Goal: Information Seeking & Learning: Learn about a topic

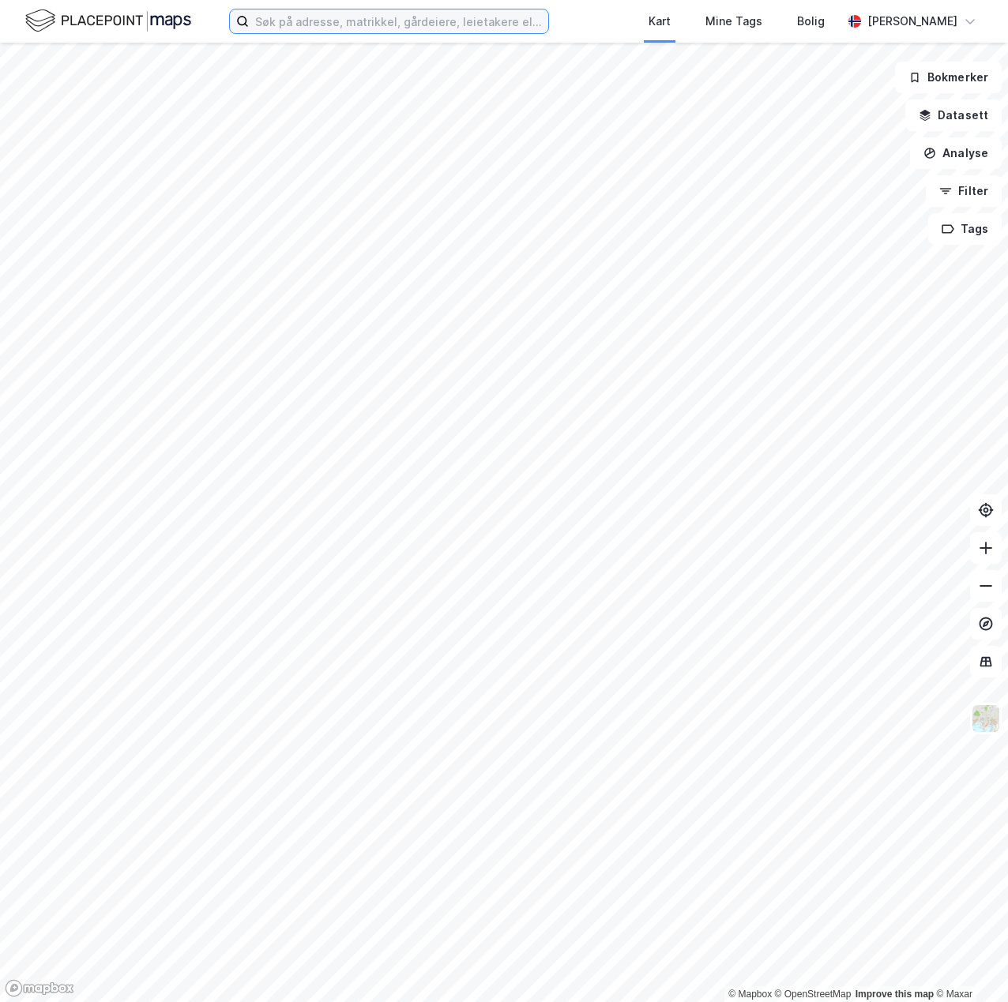
click at [309, 22] on input at bounding box center [398, 21] width 299 height 24
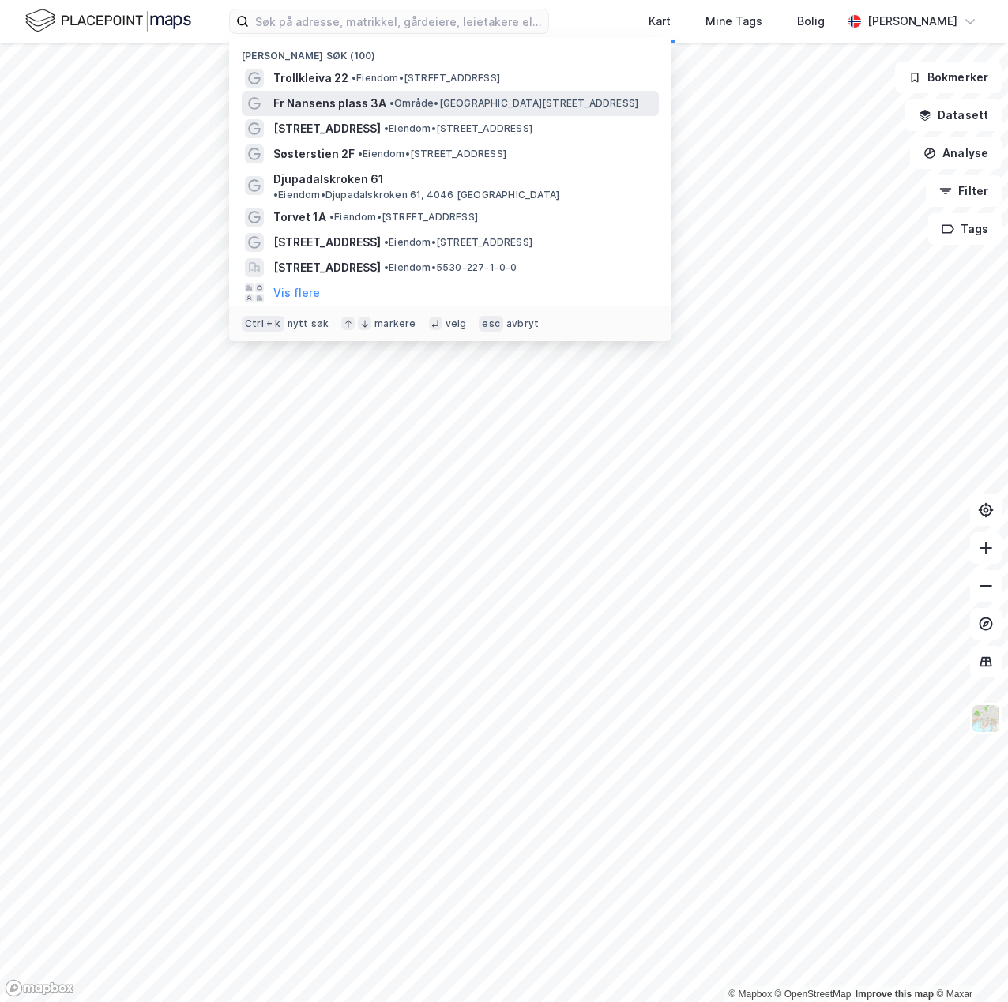
click at [335, 100] on span "Fr Nansens plass 3A" at bounding box center [329, 103] width 113 height 19
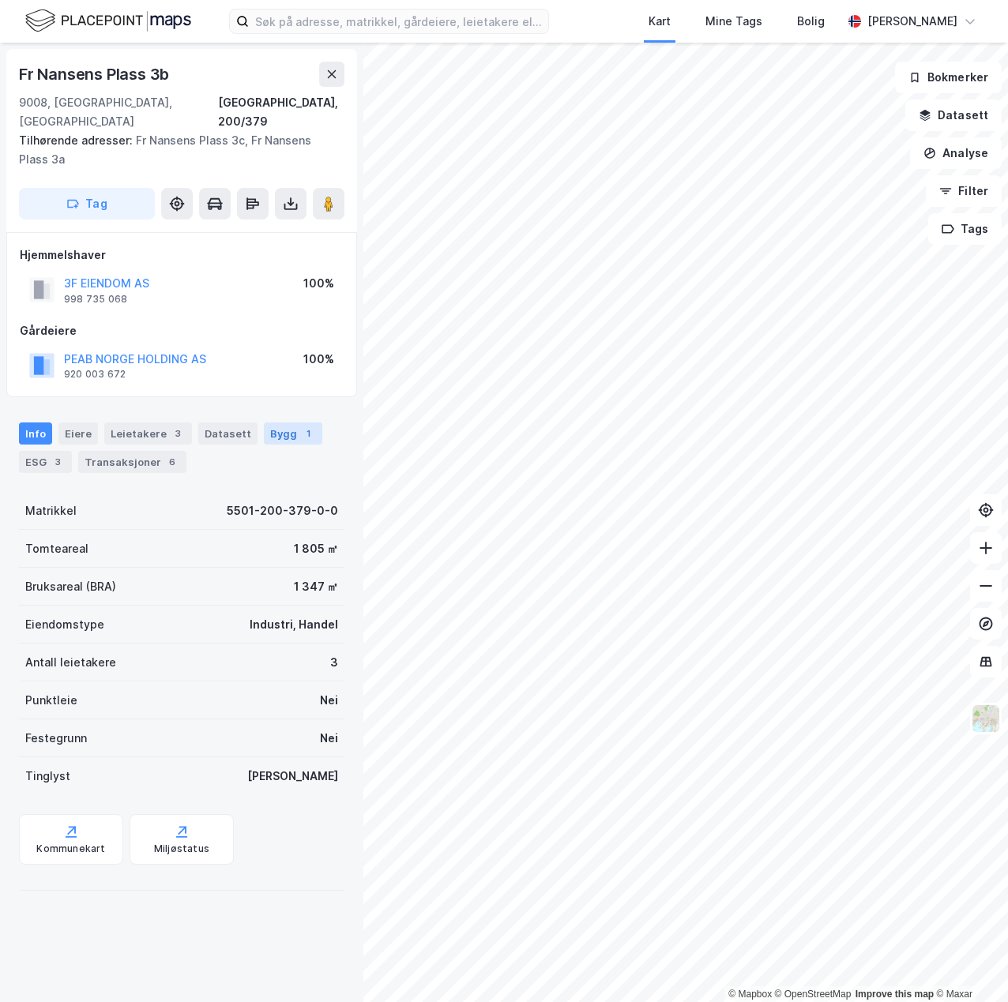
click at [282, 422] on div "Bygg 1" at bounding box center [293, 433] width 58 height 22
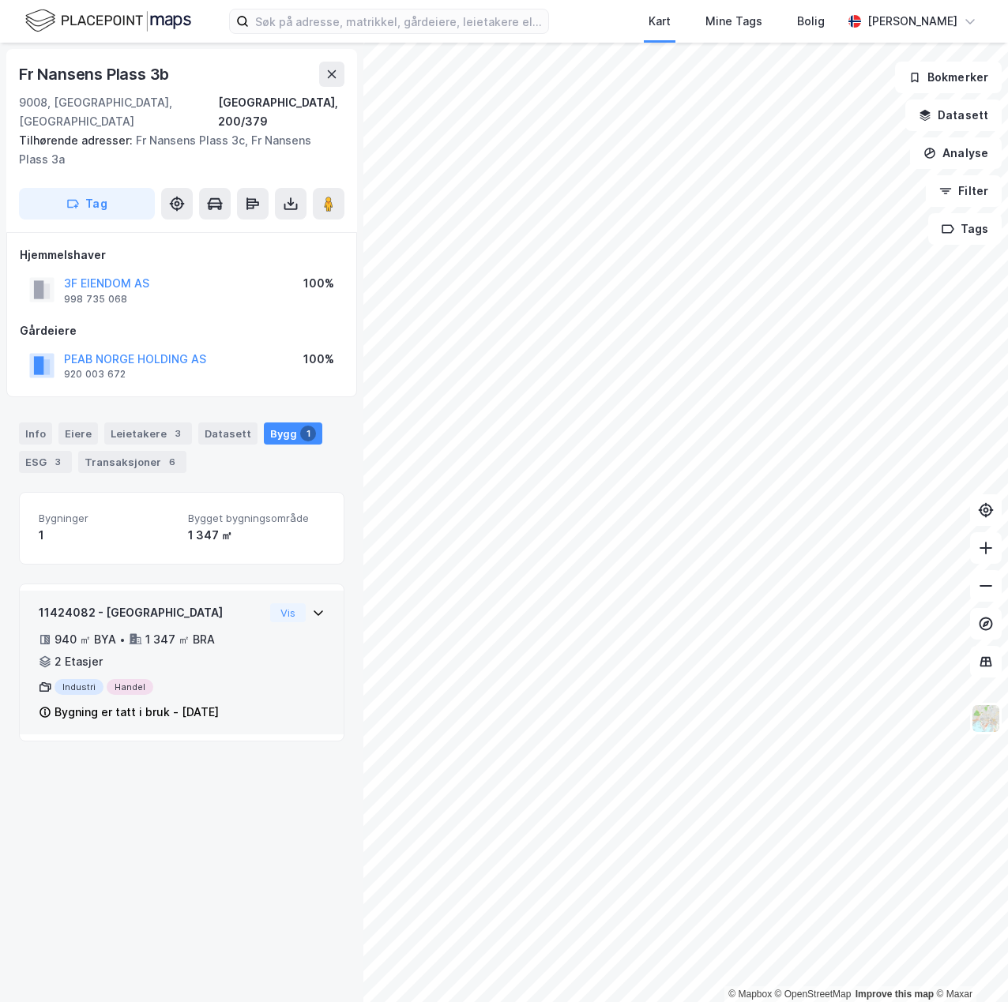
click at [261, 614] on div "11424082 - Fr Nansens plass 3A 940 ㎡ BYA • 1 347 ㎡ BRA • 2 Etasjer Industri Han…" at bounding box center [182, 668] width 286 height 131
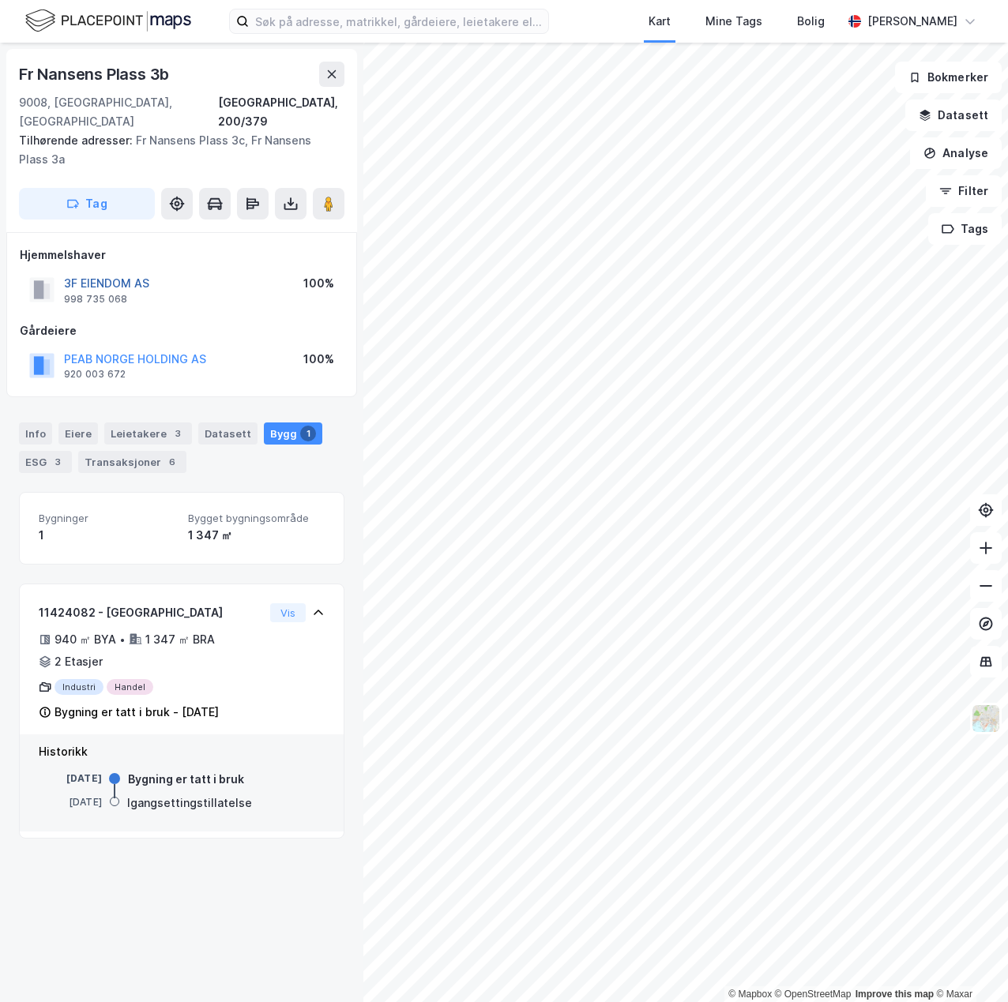
click at [0, 0] on button "3F EIENDOM AS" at bounding box center [0, 0] width 0 height 0
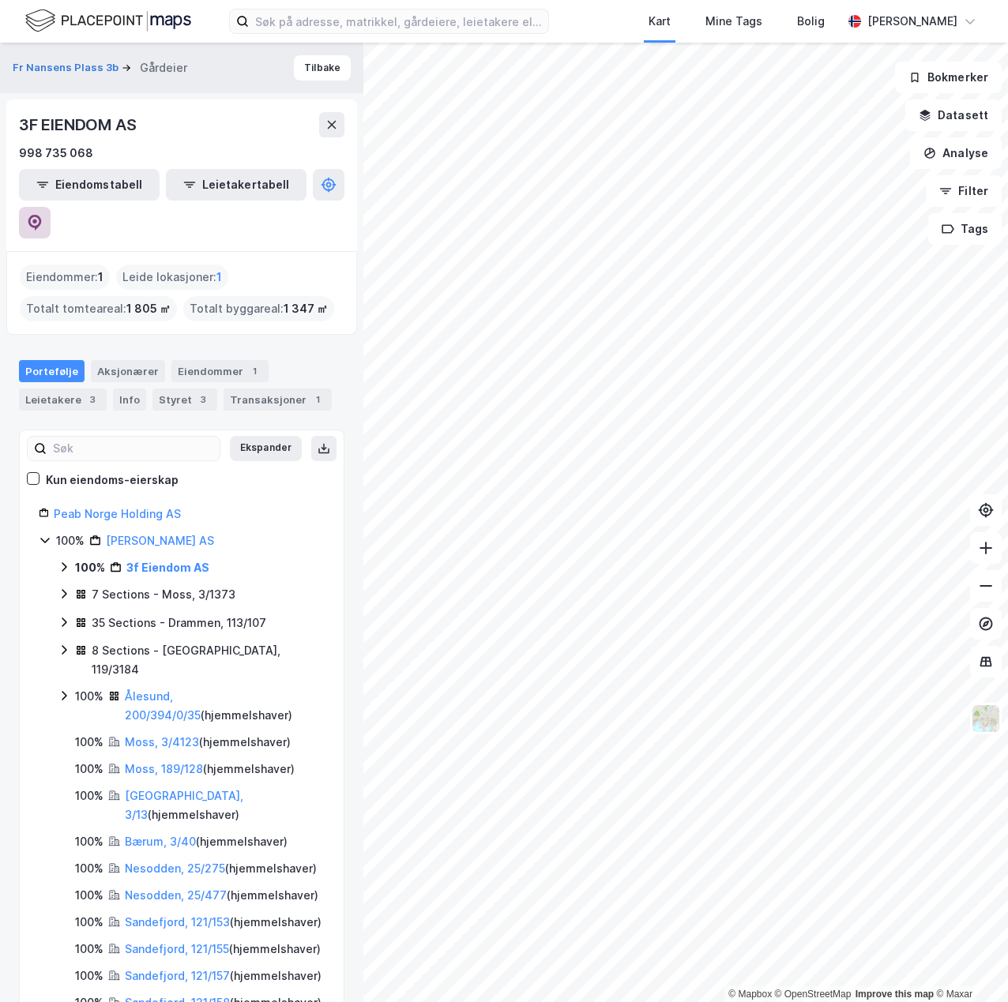
click at [51, 207] on button at bounding box center [35, 223] width 32 height 32
click at [64, 561] on icon at bounding box center [64, 567] width 13 height 13
